Goal: Task Accomplishment & Management: Manage account settings

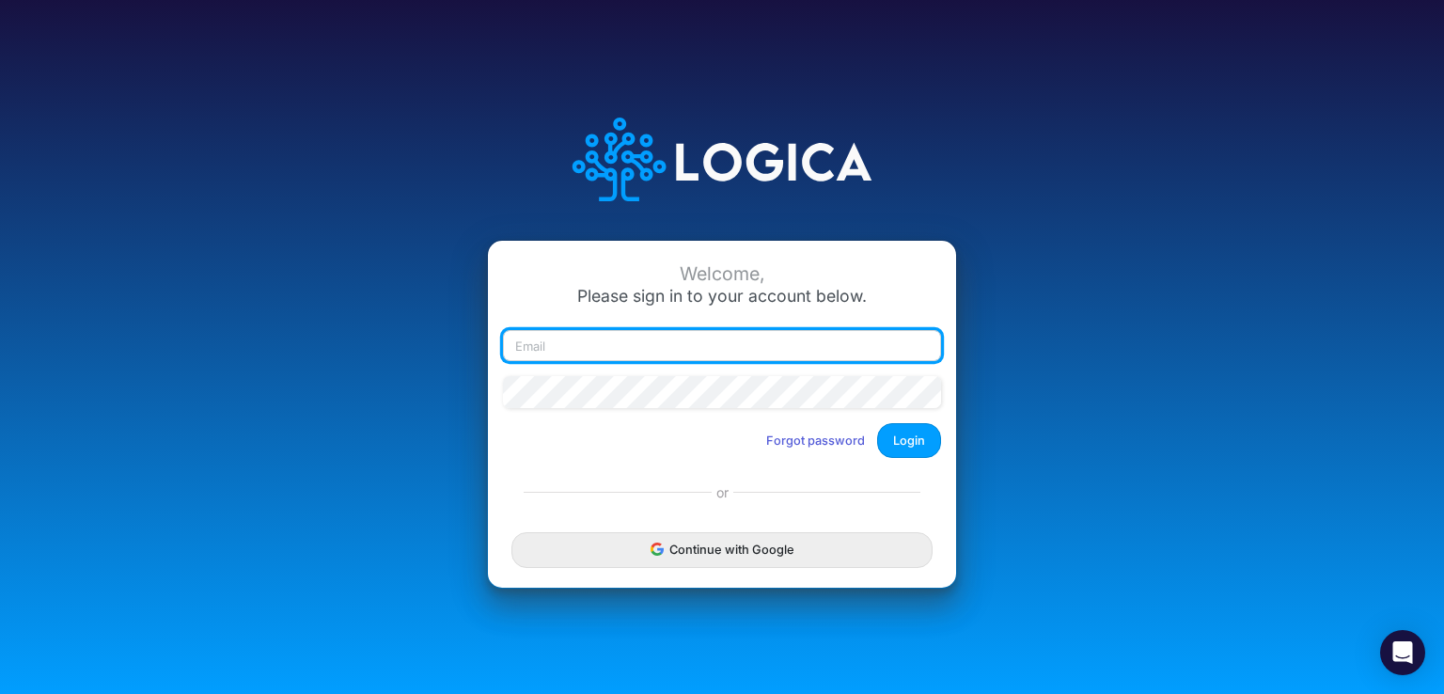
click at [609, 356] on input "email" at bounding box center [722, 346] width 438 height 32
type input "[EMAIL_ADDRESS][DOMAIN_NAME]"
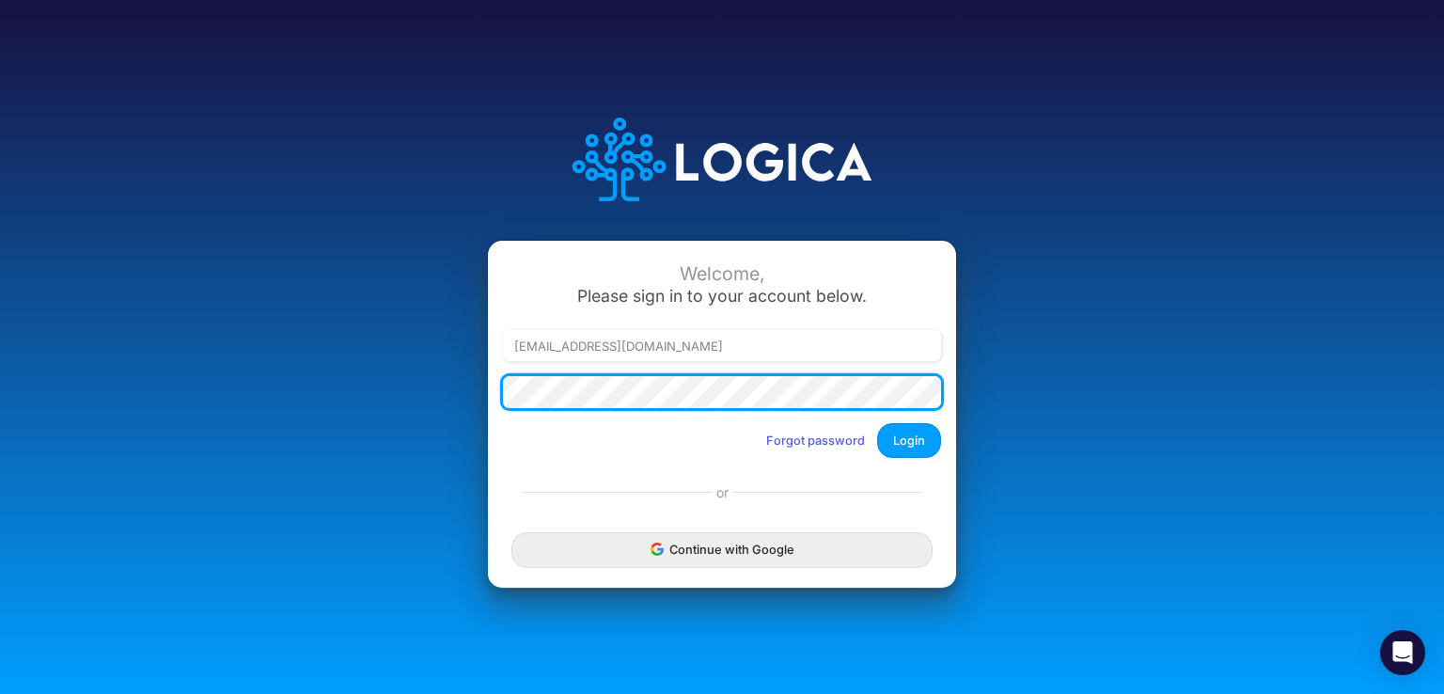
click at [877, 423] on button "Login" at bounding box center [909, 440] width 64 height 35
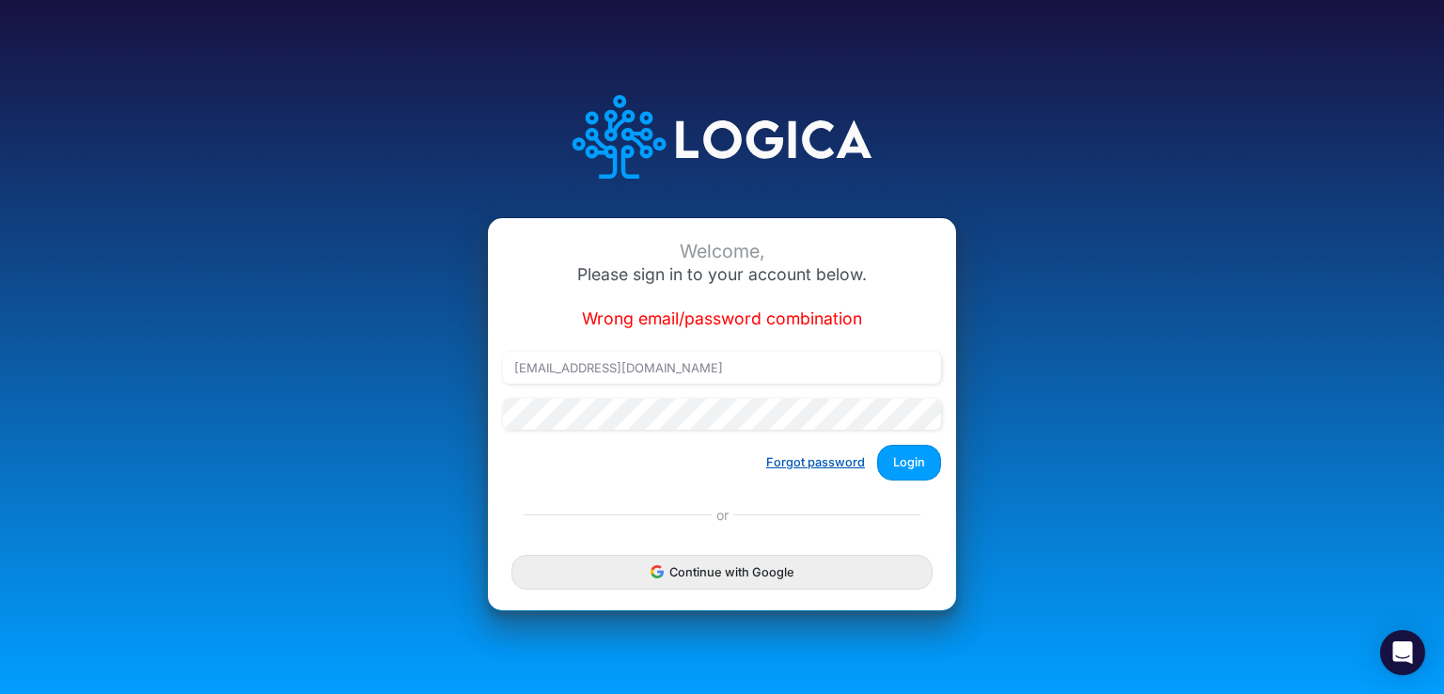
click at [832, 463] on button "Forgot password" at bounding box center [815, 462] width 123 height 31
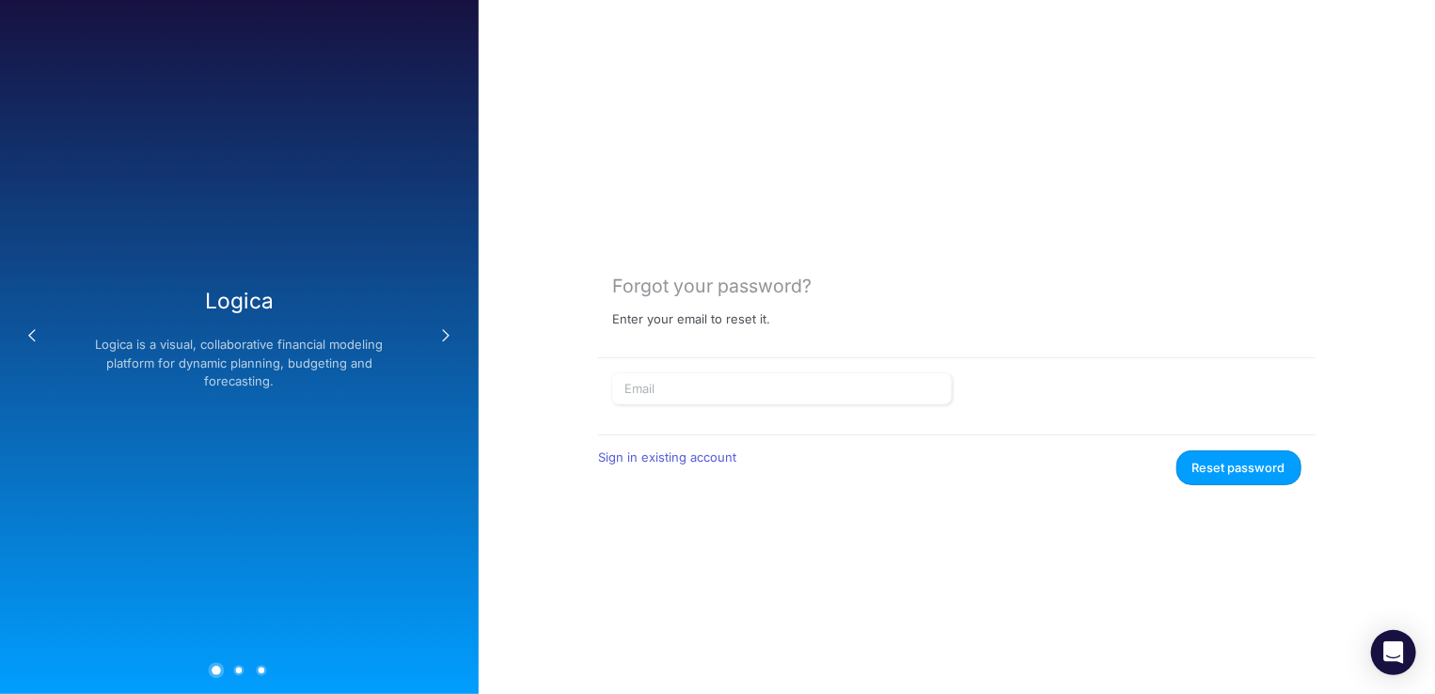
click at [752, 318] on p "Enter your email to reset it." at bounding box center [691, 319] width 158 height 15
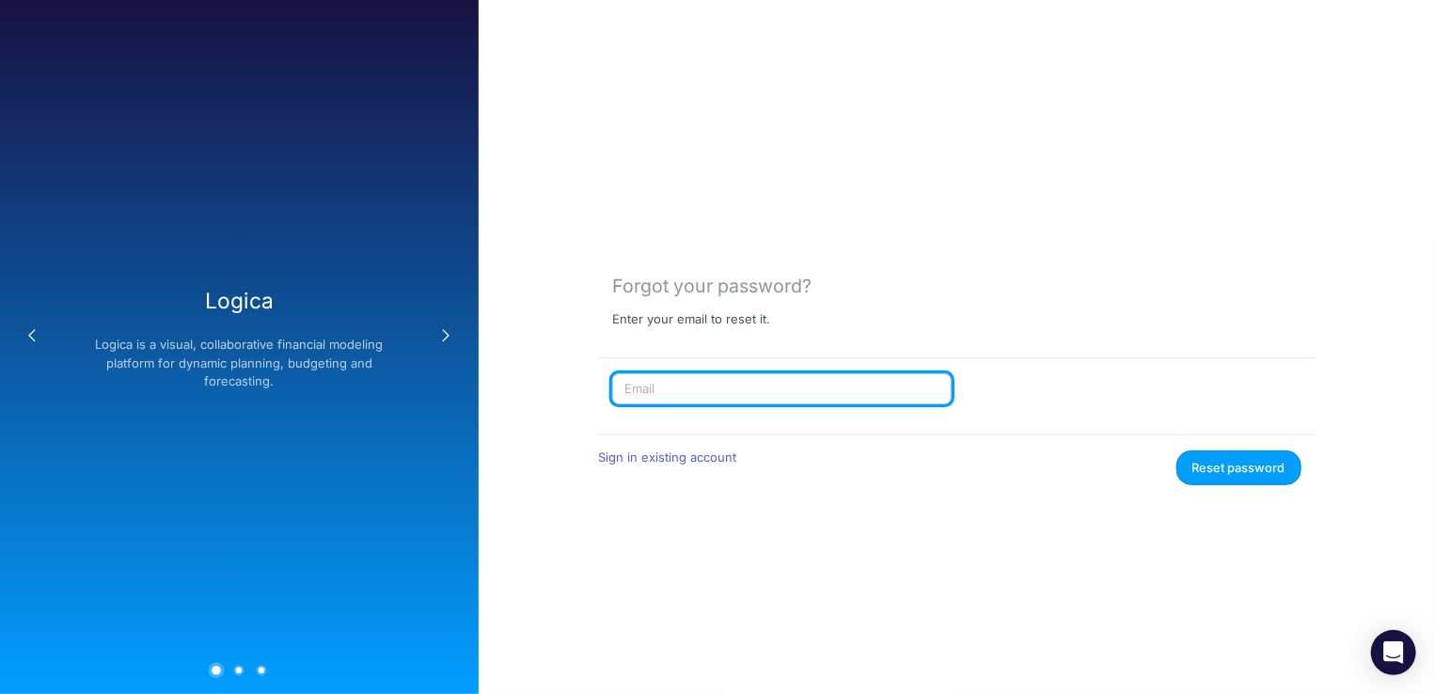
click at [722, 403] on input "text" at bounding box center [781, 389] width 339 height 32
type input "[EMAIL_ADDRESS][DOMAIN_NAME]"
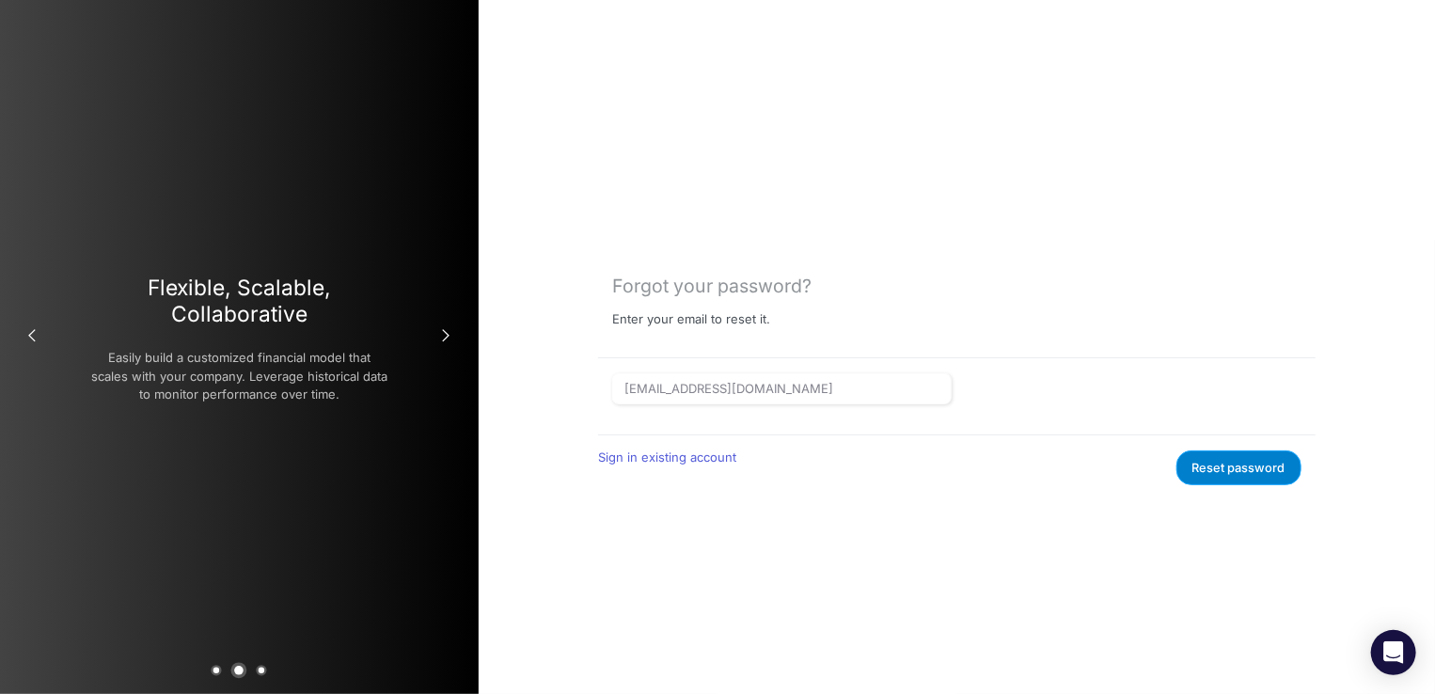
click at [1243, 466] on button "Reset password" at bounding box center [1238, 467] width 125 height 35
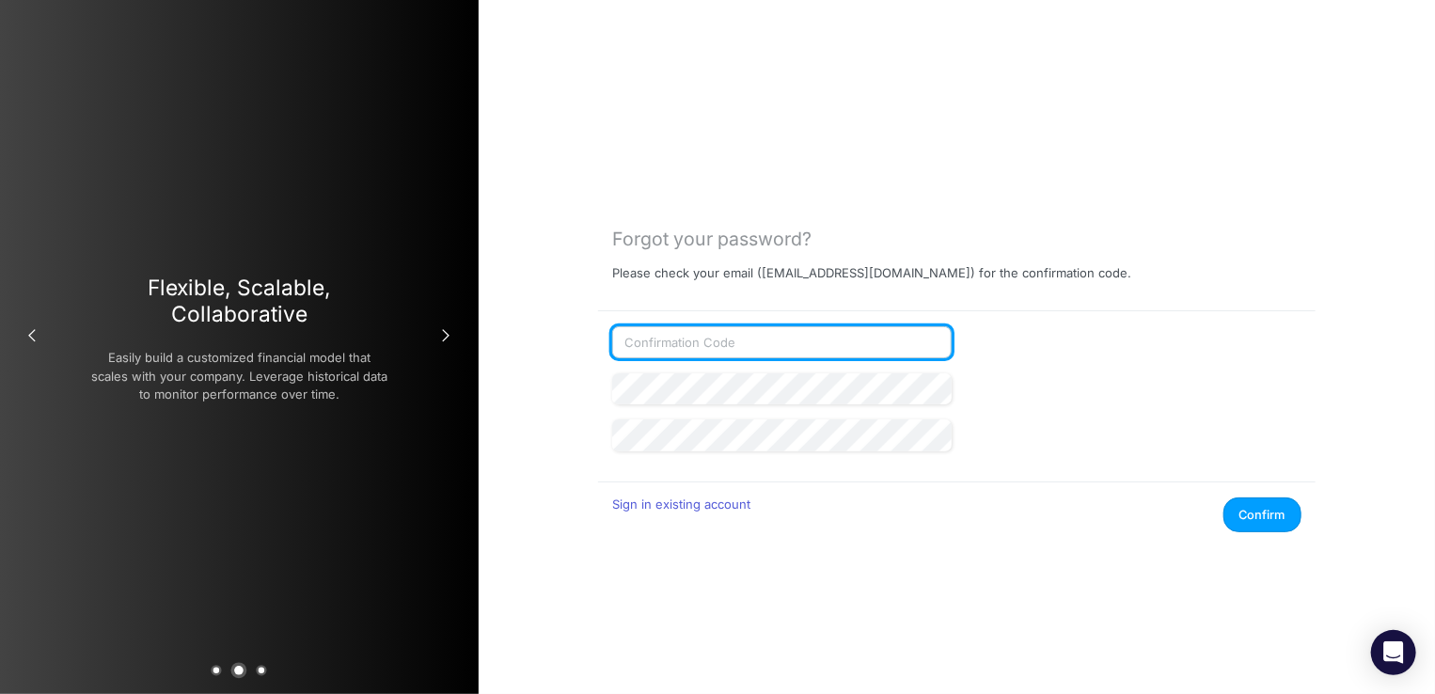
click at [696, 337] on input "text" at bounding box center [781, 342] width 339 height 32
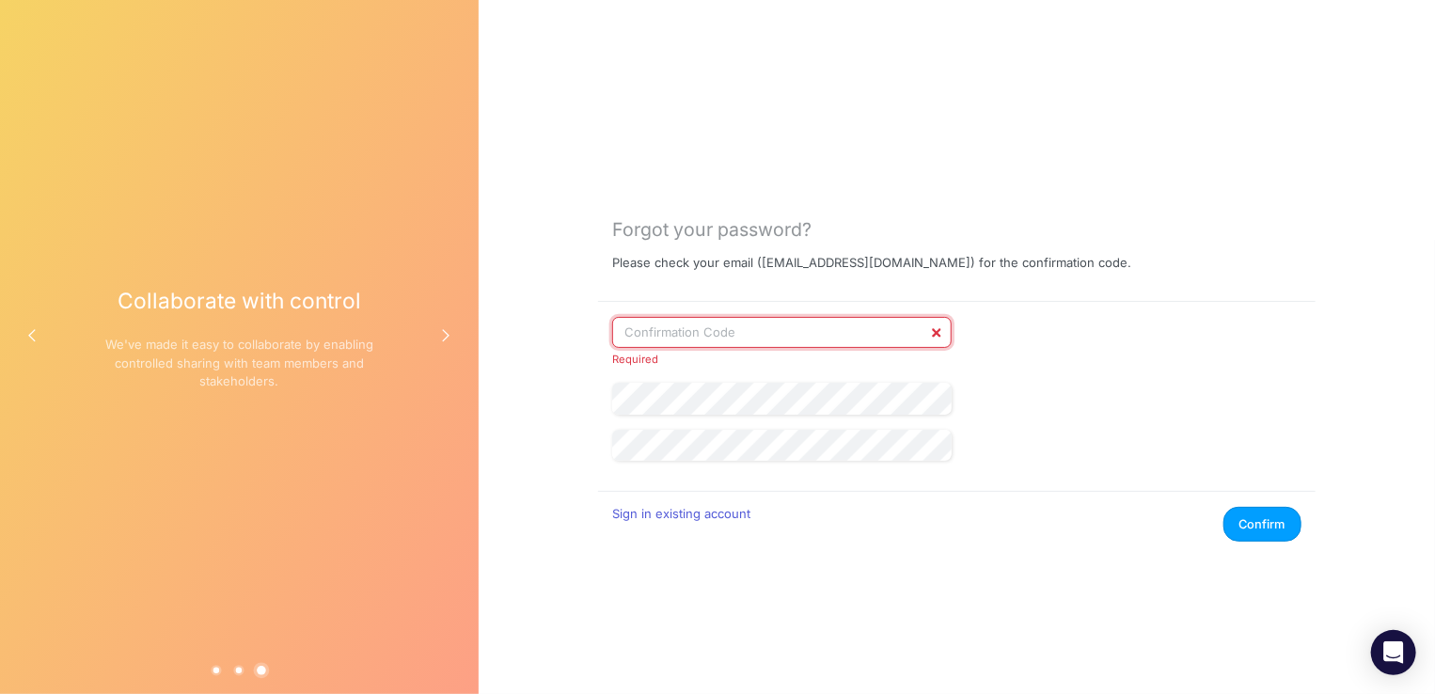
click at [693, 330] on input "text" at bounding box center [781, 333] width 339 height 32
paste input "940231"
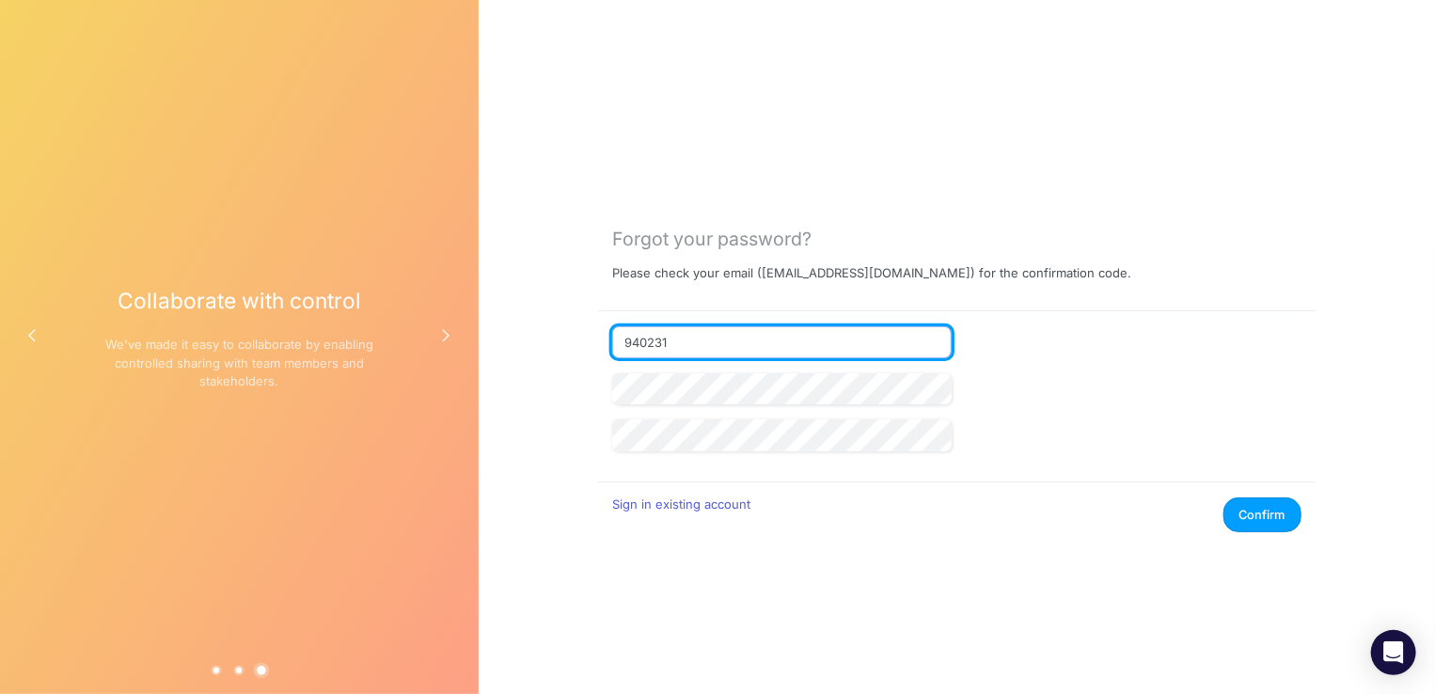
type input "940231"
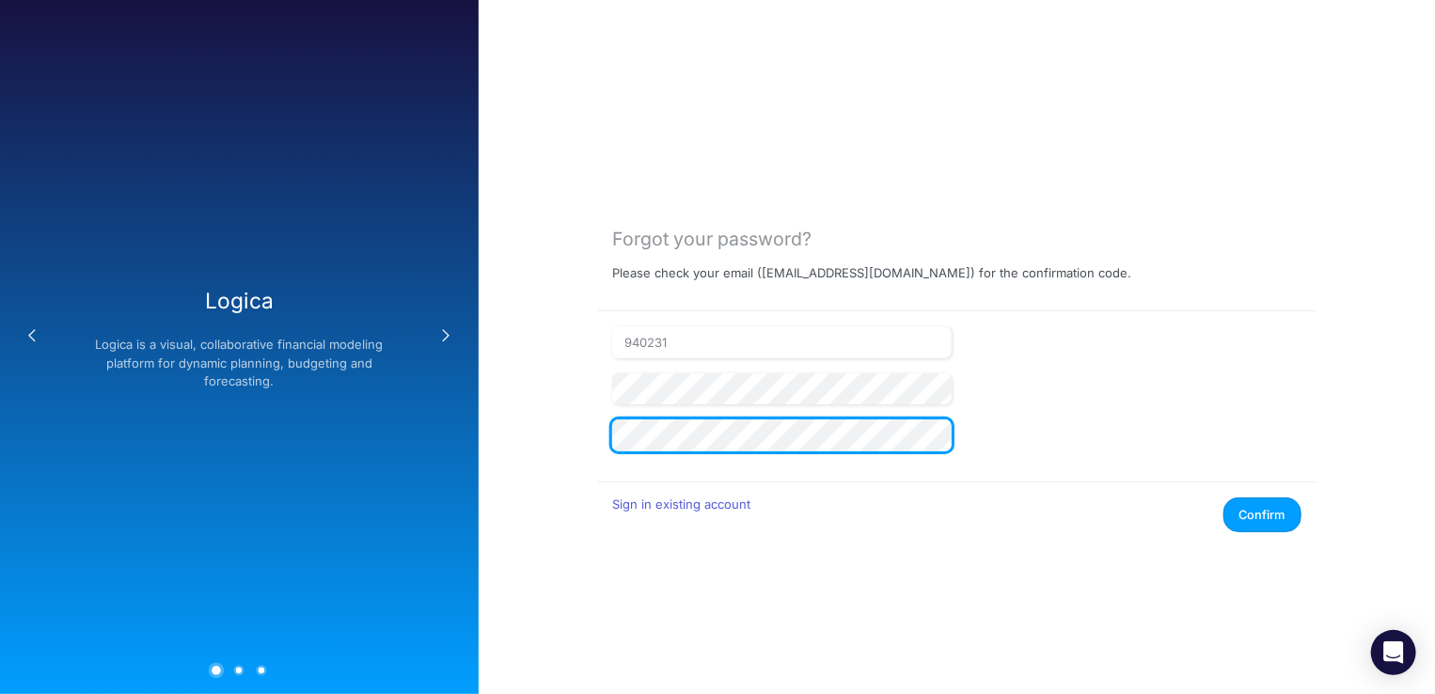
click at [1223, 497] on button "Confirm" at bounding box center [1262, 514] width 78 height 35
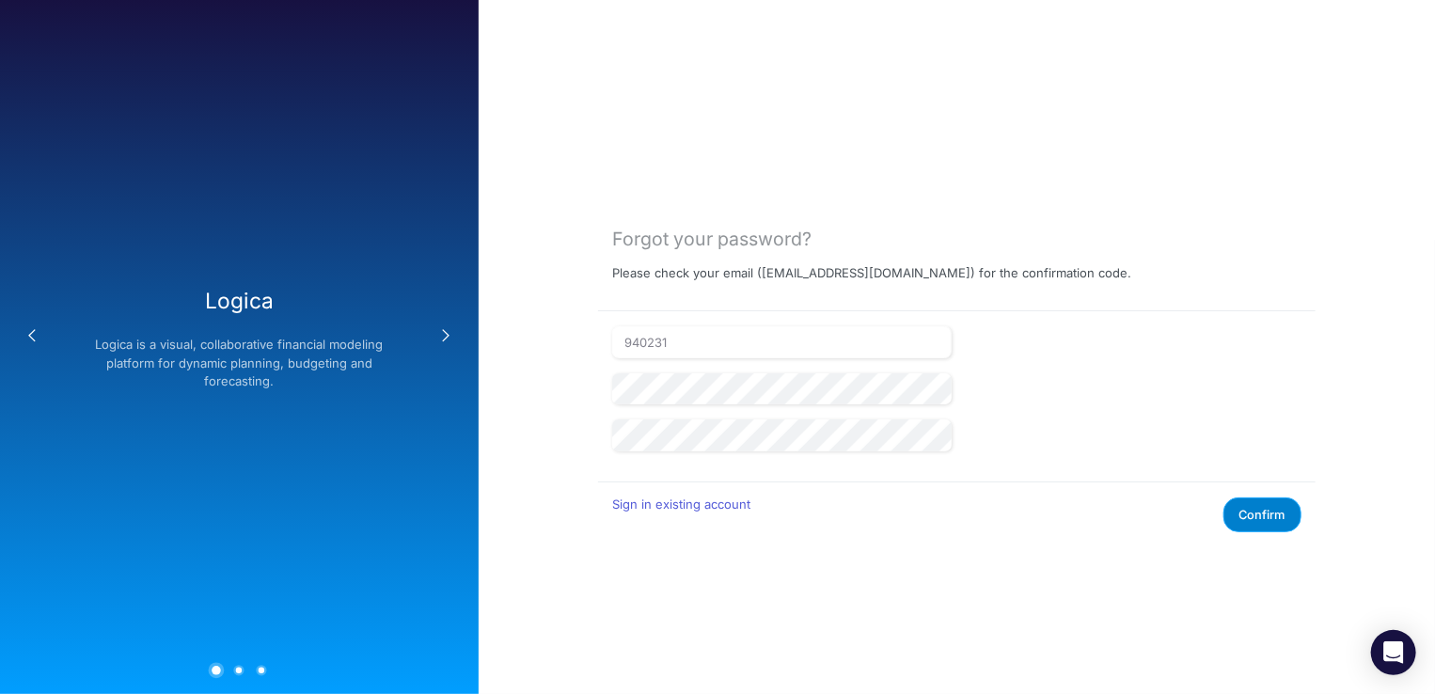
click at [1260, 509] on button "Confirm" at bounding box center [1262, 514] width 78 height 35
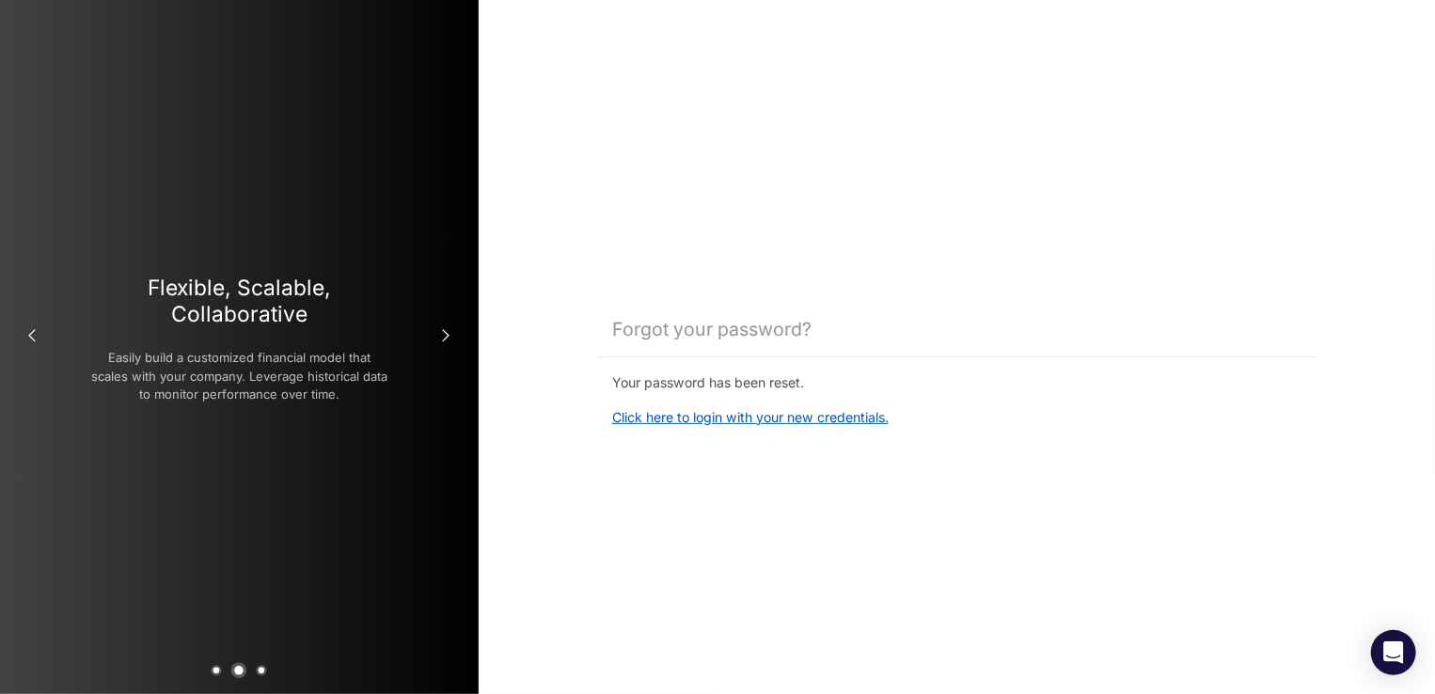
click at [728, 421] on link "Click here to login with your new credentials." at bounding box center [750, 417] width 276 height 16
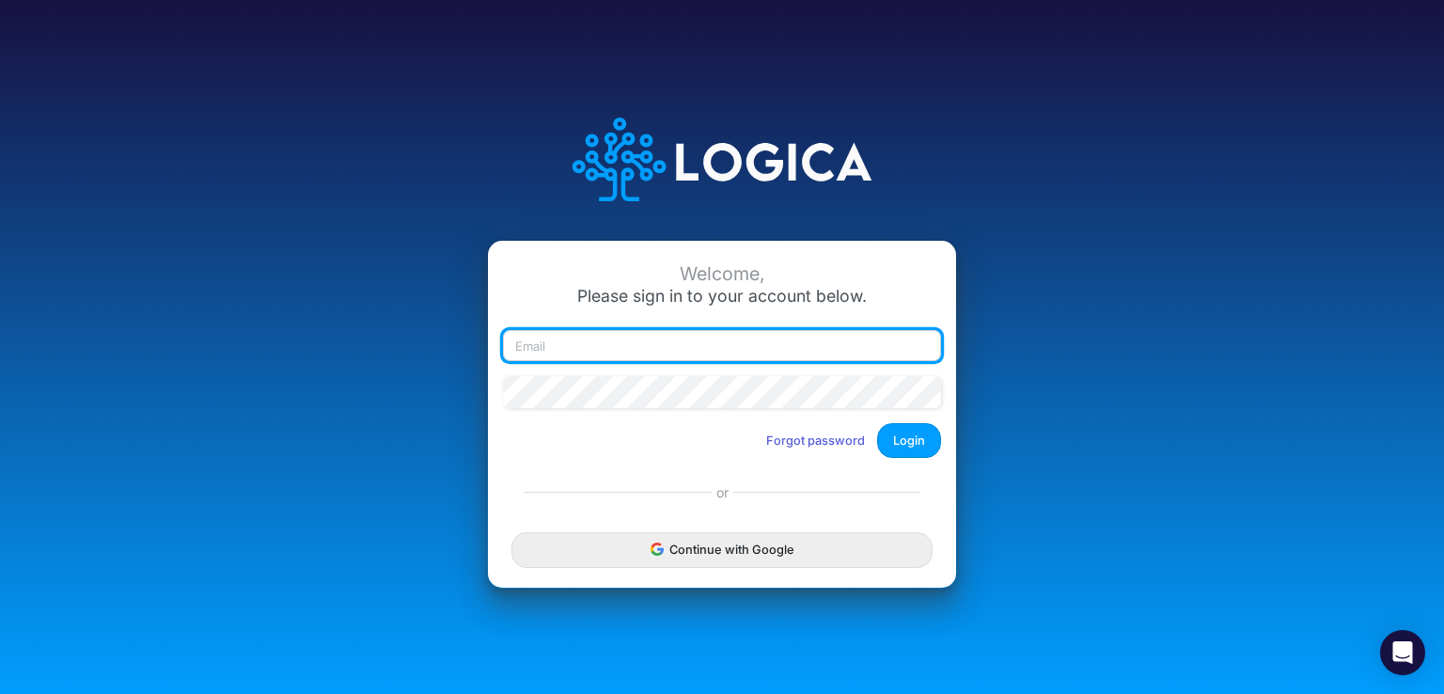
click at [682, 351] on input "email" at bounding box center [722, 346] width 438 height 32
type input "[EMAIL_ADDRESS][DOMAIN_NAME]"
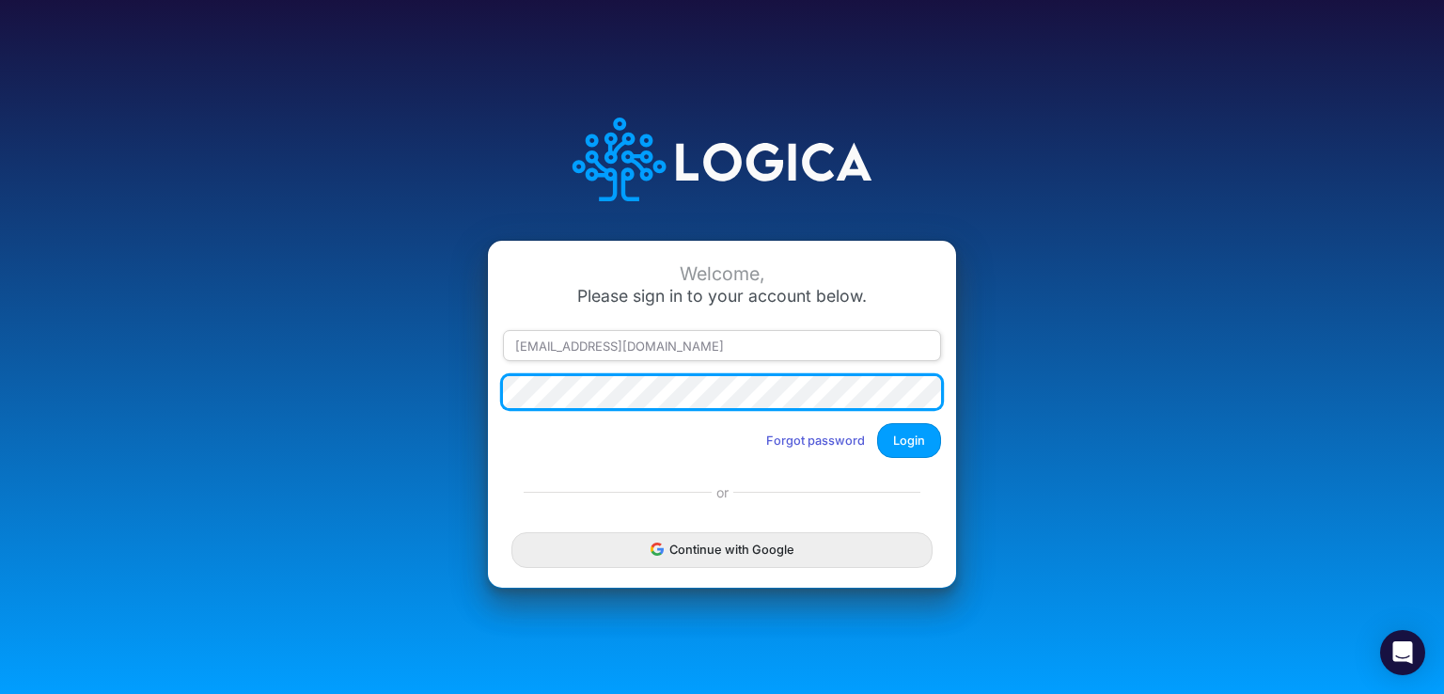
click at [877, 423] on button "Login" at bounding box center [909, 440] width 64 height 35
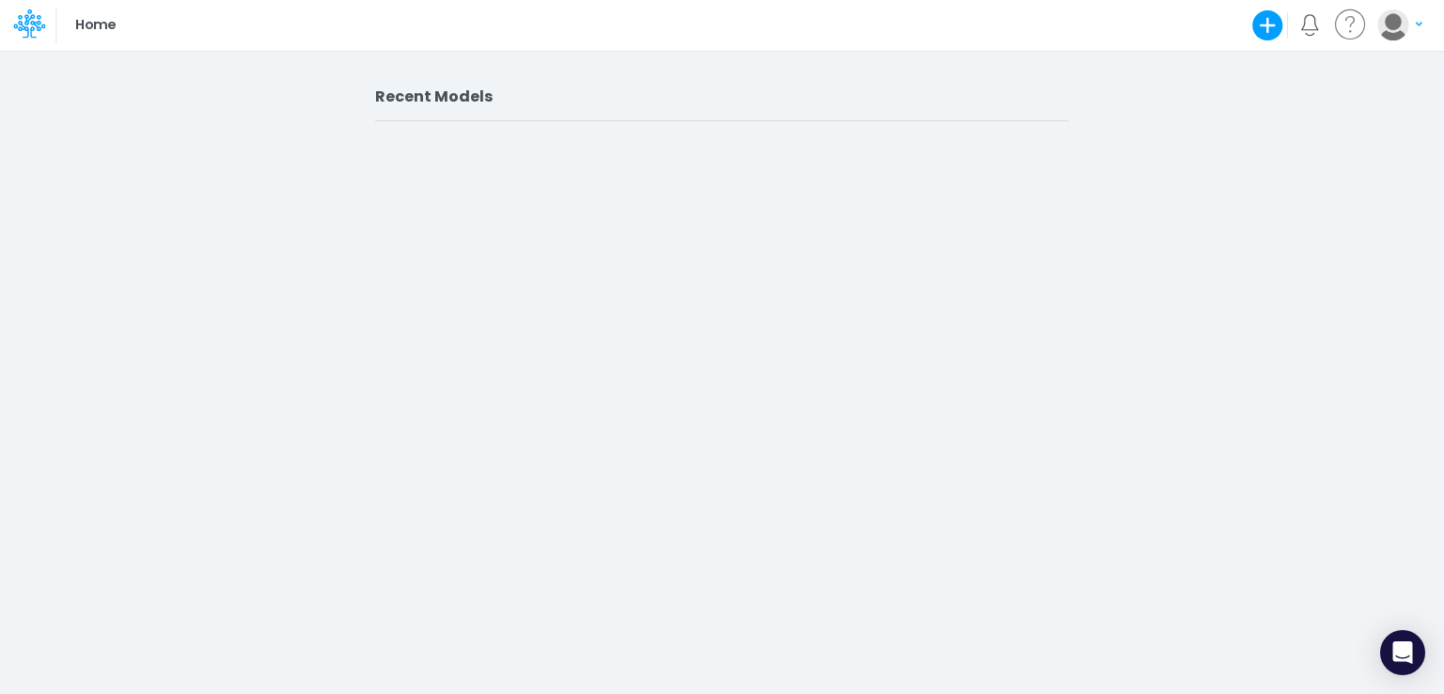
click at [101, 22] on p "Home" at bounding box center [95, 25] width 40 height 21
click at [31, 24] on icon at bounding box center [29, 24] width 32 height 32
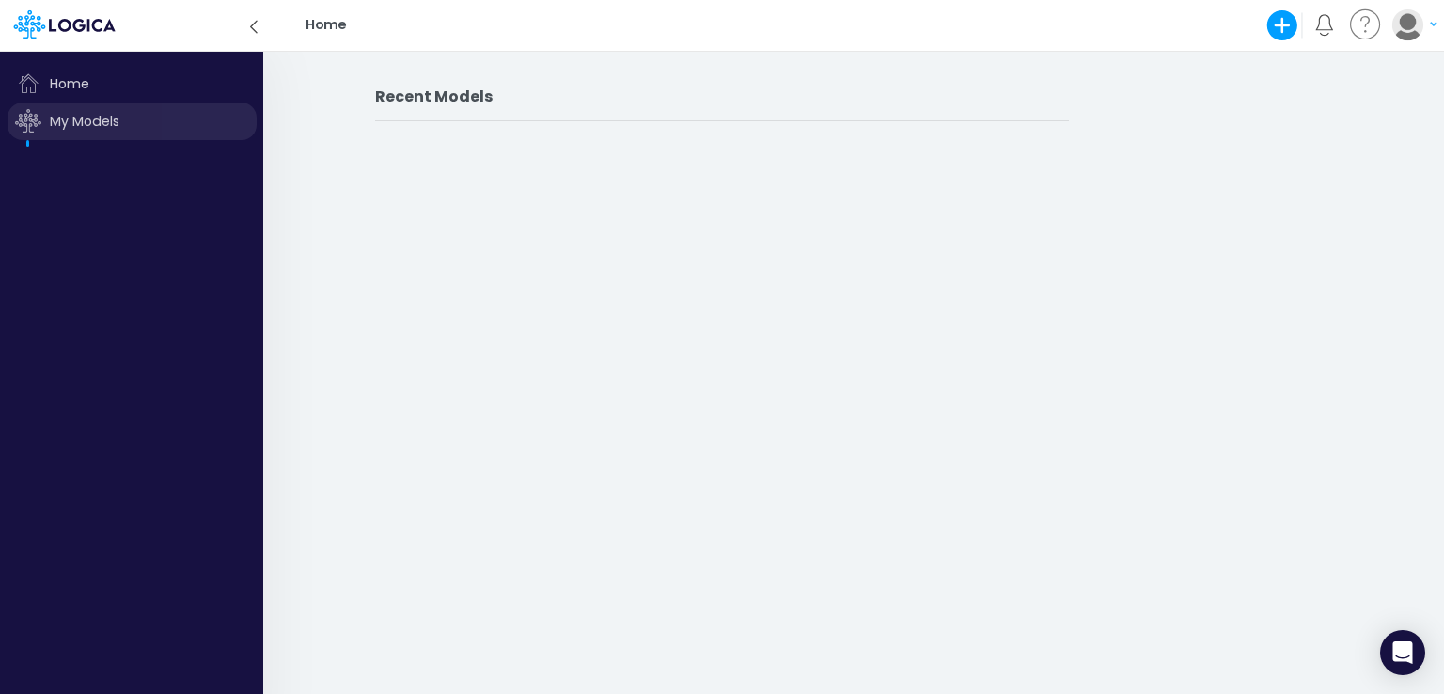
click at [73, 116] on span "My Models" at bounding box center [132, 121] width 249 height 38
click at [23, 144] on ul at bounding box center [135, 143] width 254 height 7
click at [1420, 20] on img "button" at bounding box center [1407, 24] width 31 height 31
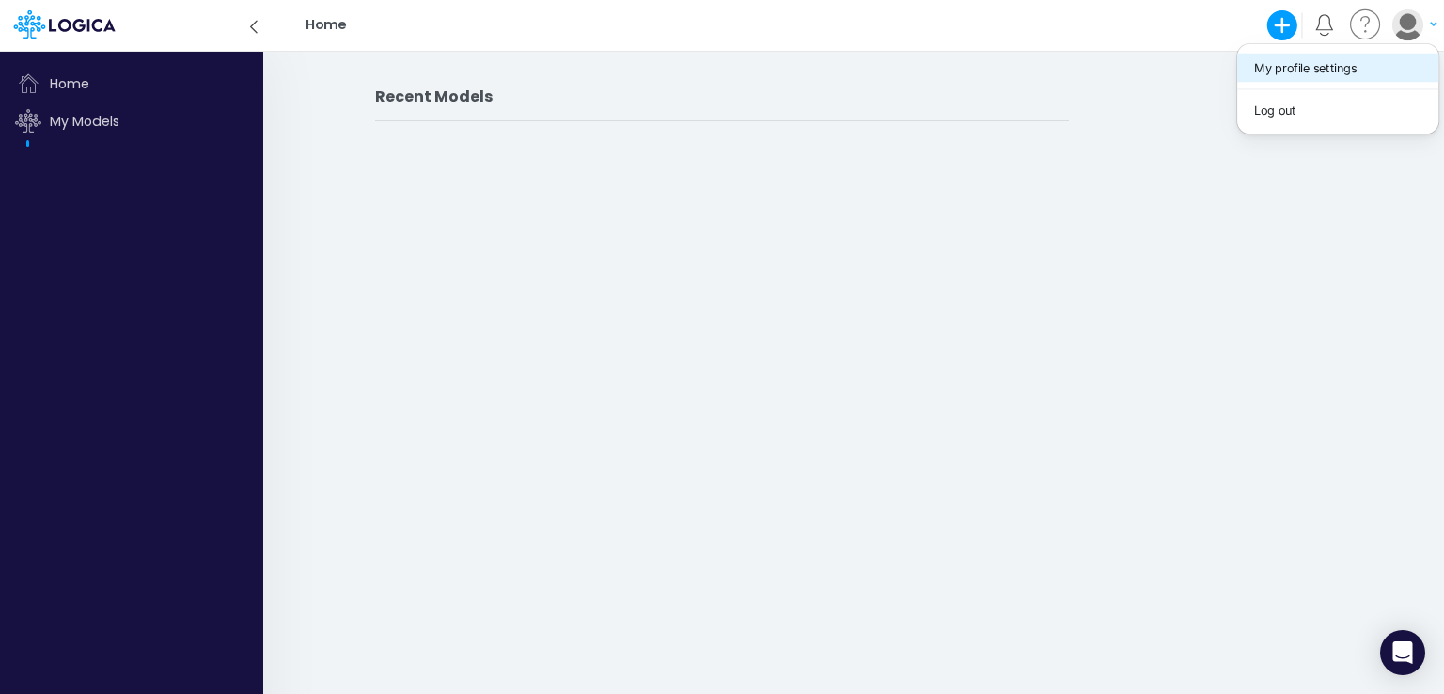
click at [1330, 69] on button "My profile settings" at bounding box center [1337, 68] width 201 height 29
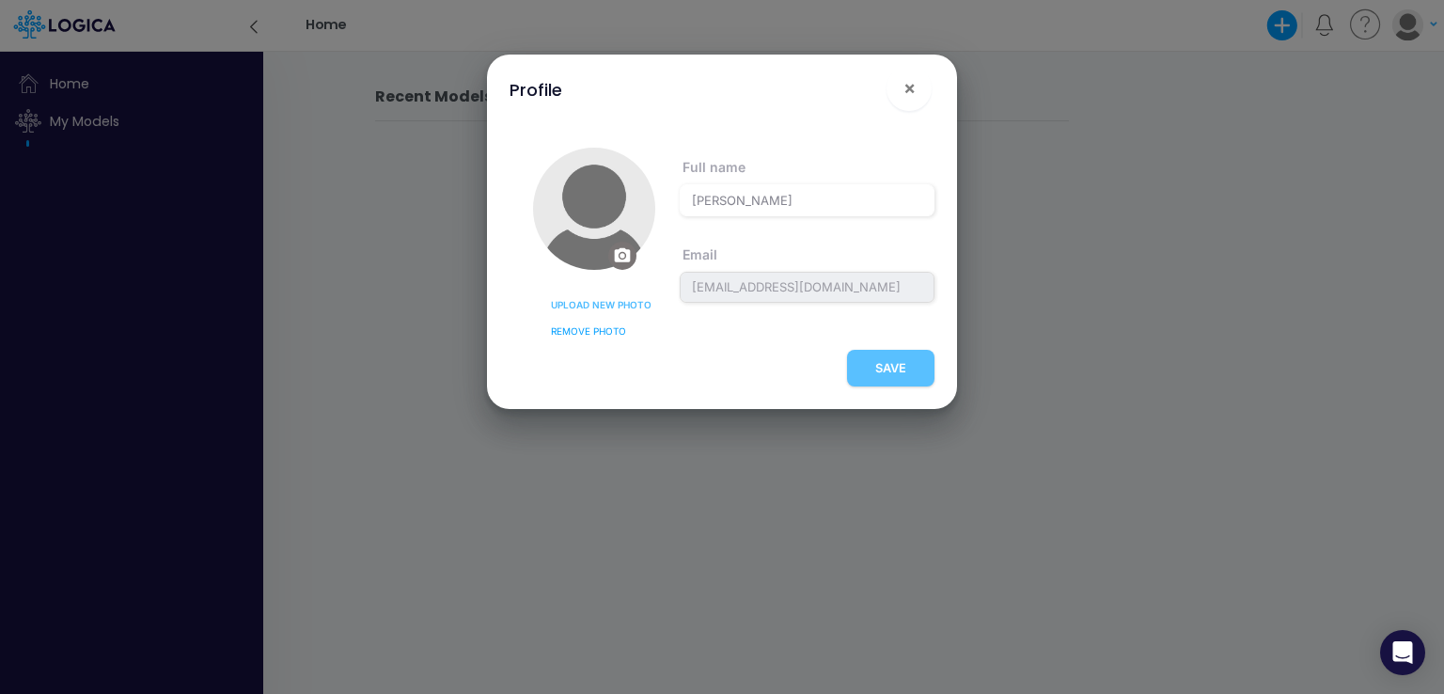
click at [996, 271] on div "Profile × PROFILE NOTIFICATIONS ACCOUNT SETTINGS Upload new photo Remove photo …" at bounding box center [722, 347] width 1444 height 694
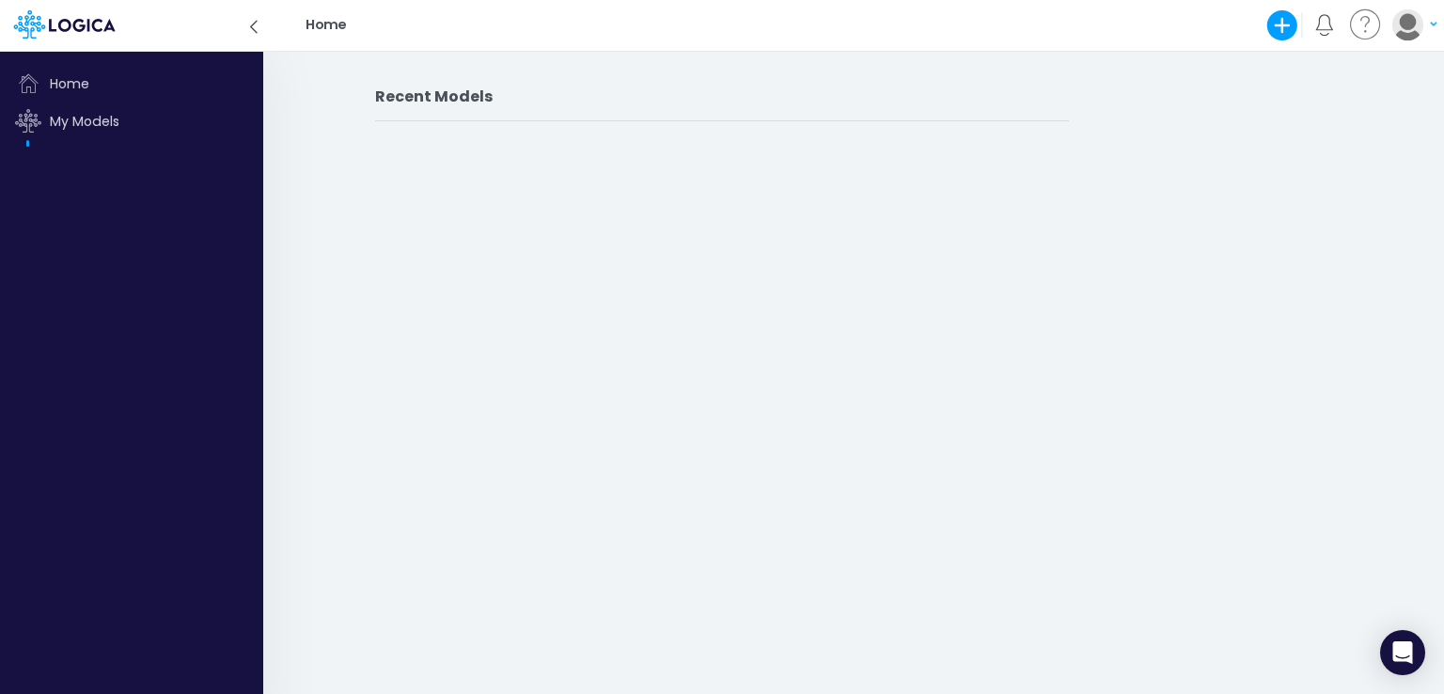
click at [427, 94] on h2 "Recent Models" at bounding box center [722, 96] width 694 height 18
click at [249, 27] on icon at bounding box center [253, 26] width 21 height 33
